Goal: Answer question/provide support: Share knowledge or assist other users

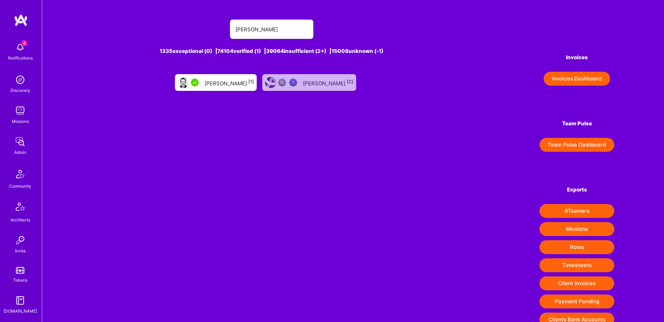
click at [221, 87] on div "[PERSON_NAME] [1]" at bounding box center [229, 82] width 49 height 9
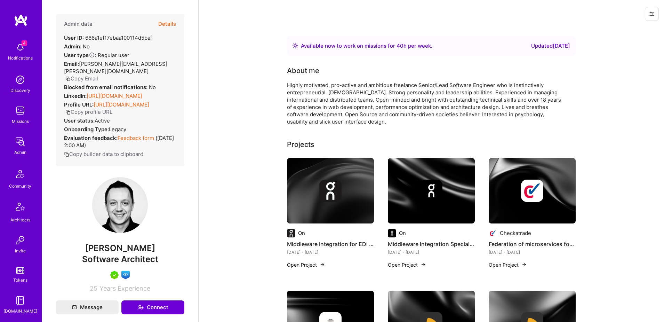
click at [164, 24] on button "Details" at bounding box center [167, 24] width 18 height 20
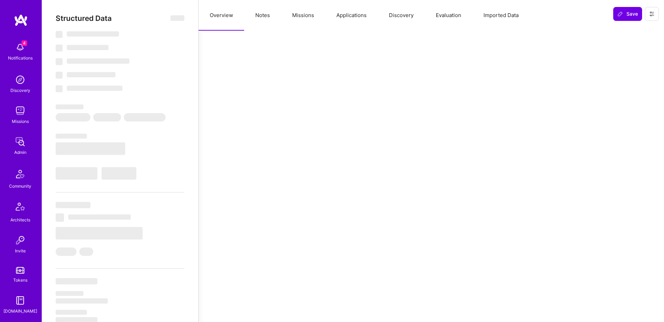
click at [305, 17] on button "Missions" at bounding box center [303, 15] width 44 height 31
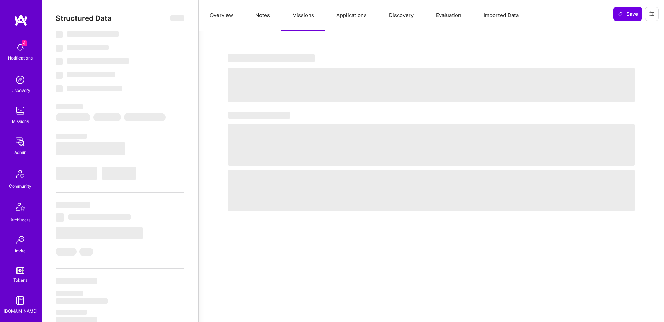
click at [341, 17] on button "Applications" at bounding box center [351, 15] width 53 height 31
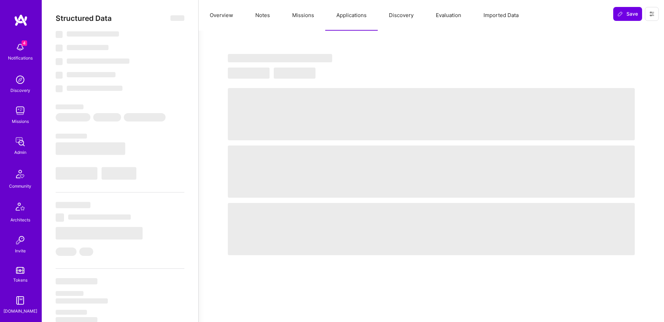
select select "Right Now"
select select "5"
select select "4"
select select "7"
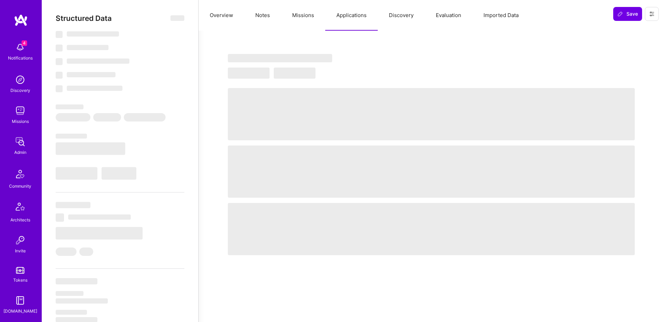
select select "PL"
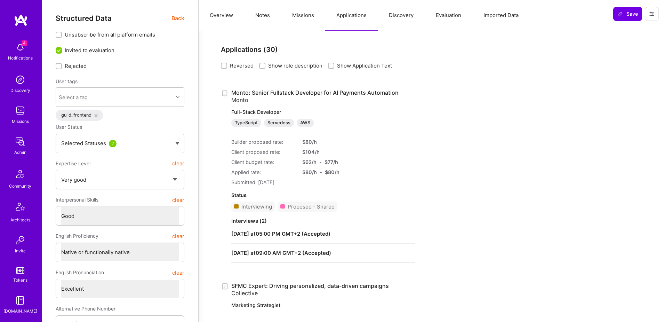
click at [649, 17] on button at bounding box center [652, 14] width 14 height 14
click at [645, 29] on button "Login as Piotr" at bounding box center [621, 30] width 73 height 18
